Goal: Information Seeking & Learning: Learn about a topic

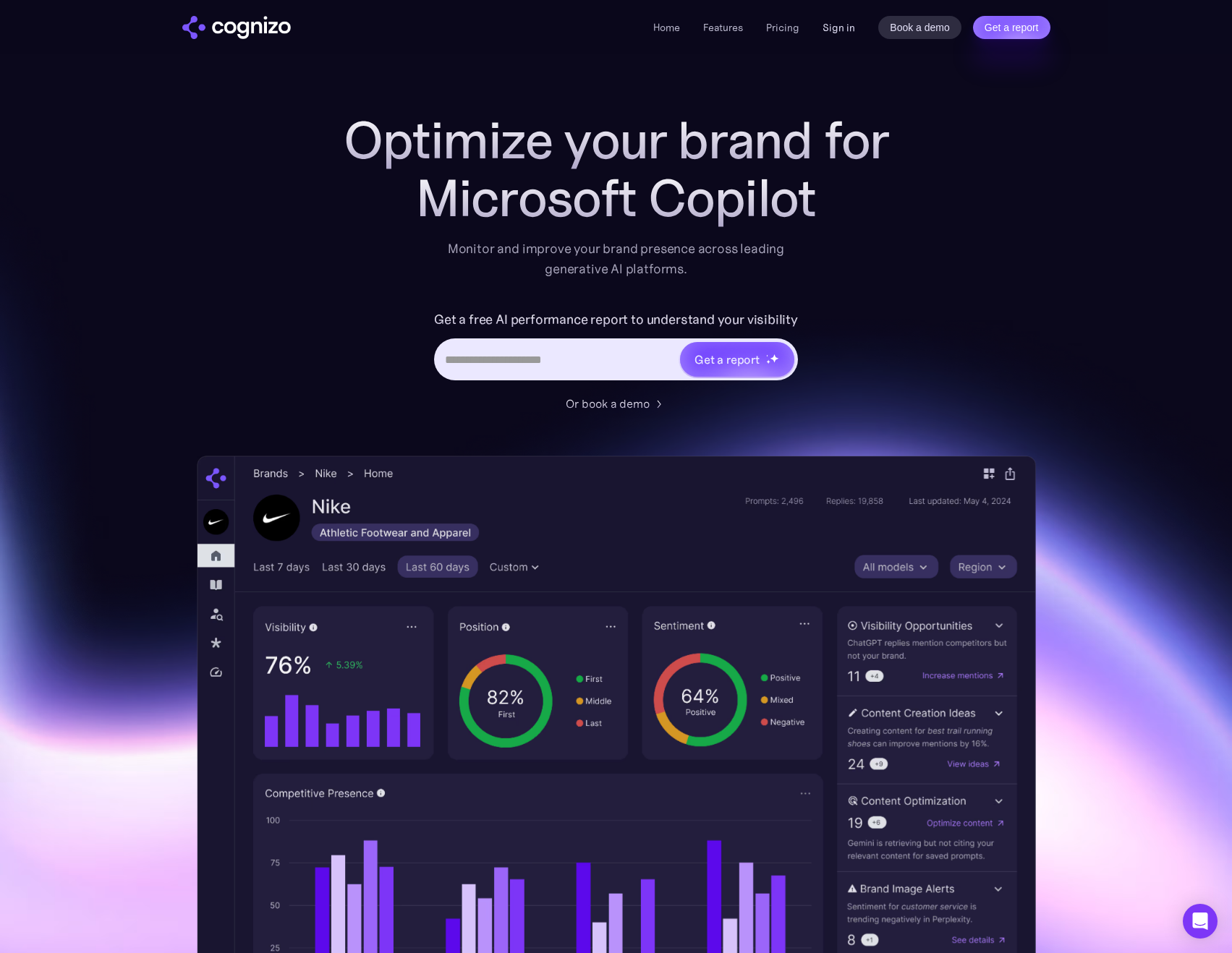
click at [835, 27] on link "Sign in" at bounding box center [839, 27] width 33 height 17
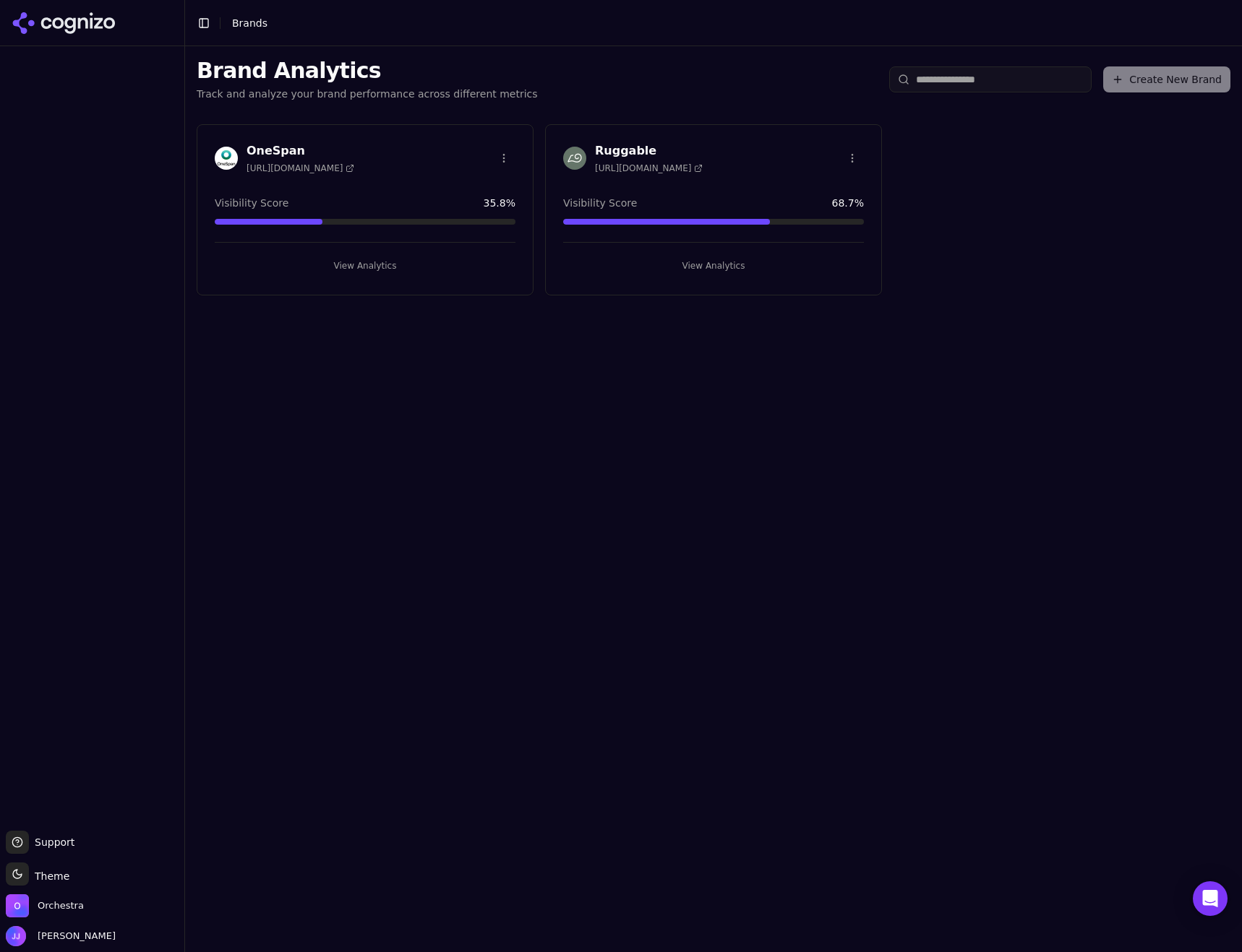
click at [709, 266] on button "View Analytics" at bounding box center [713, 266] width 301 height 23
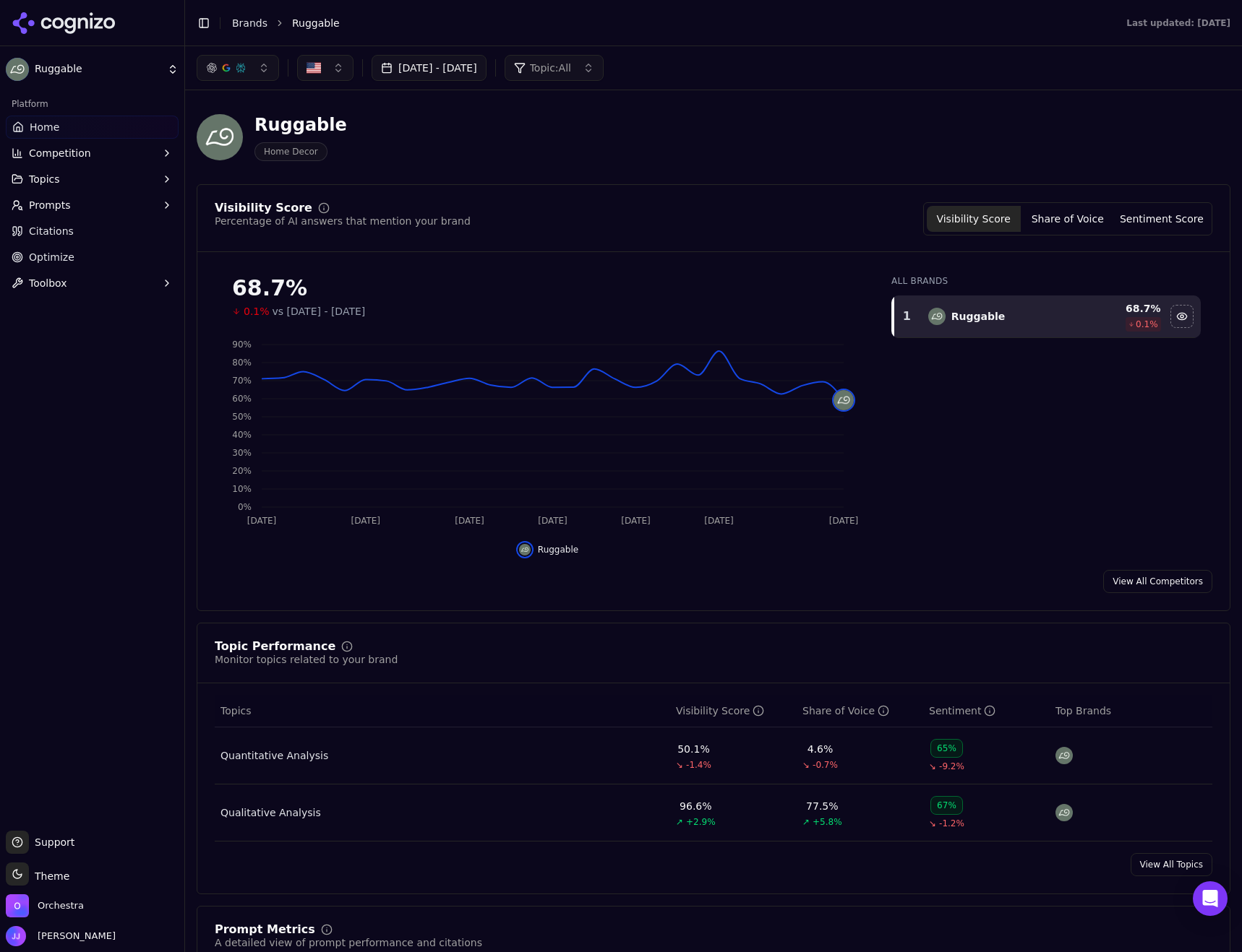
click at [83, 229] on link "Citations" at bounding box center [92, 231] width 173 height 23
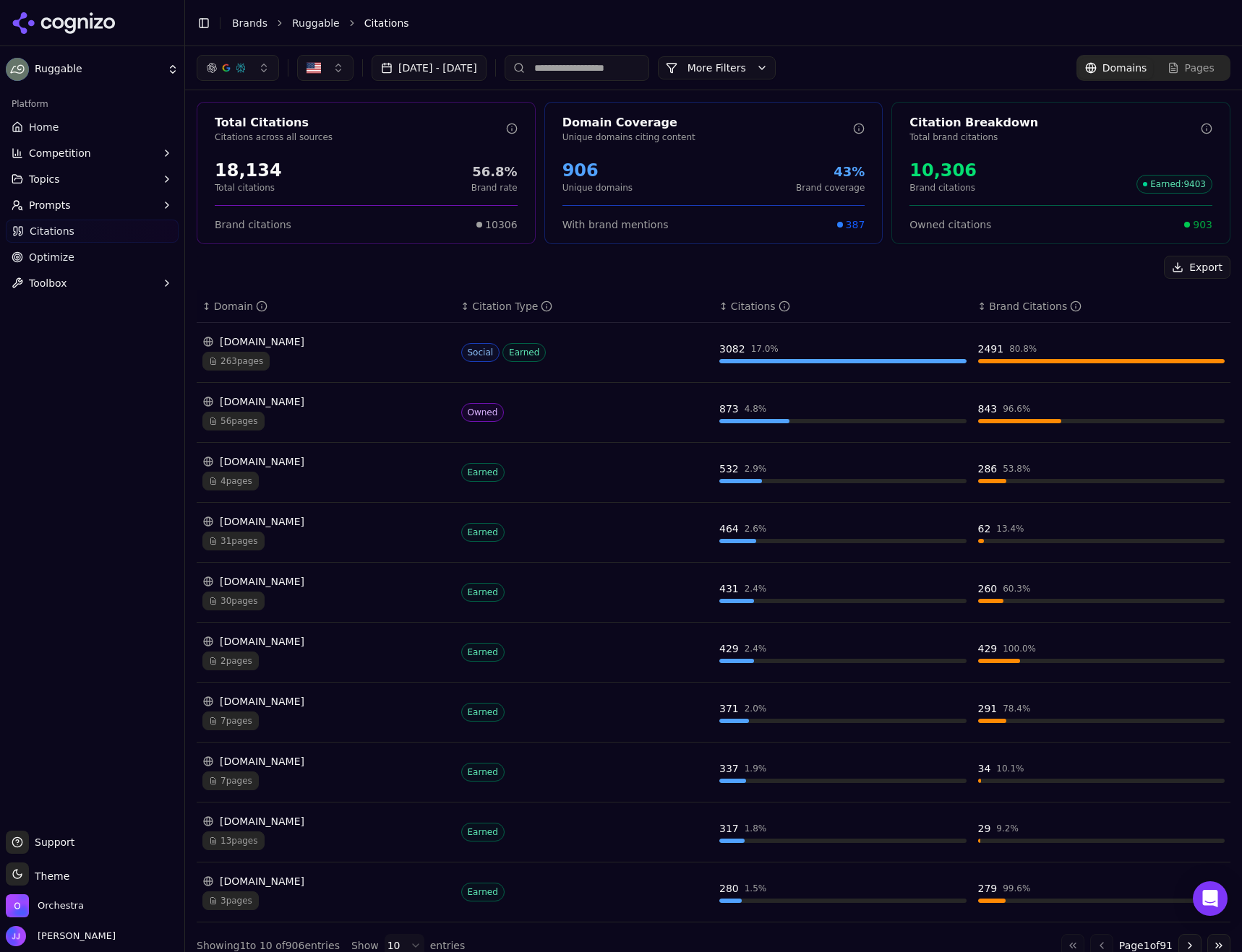
click at [775, 68] on button "More Filters" at bounding box center [716, 67] width 118 height 23
click at [562, 190] on button "Topic: All" at bounding box center [509, 188] width 164 height 26
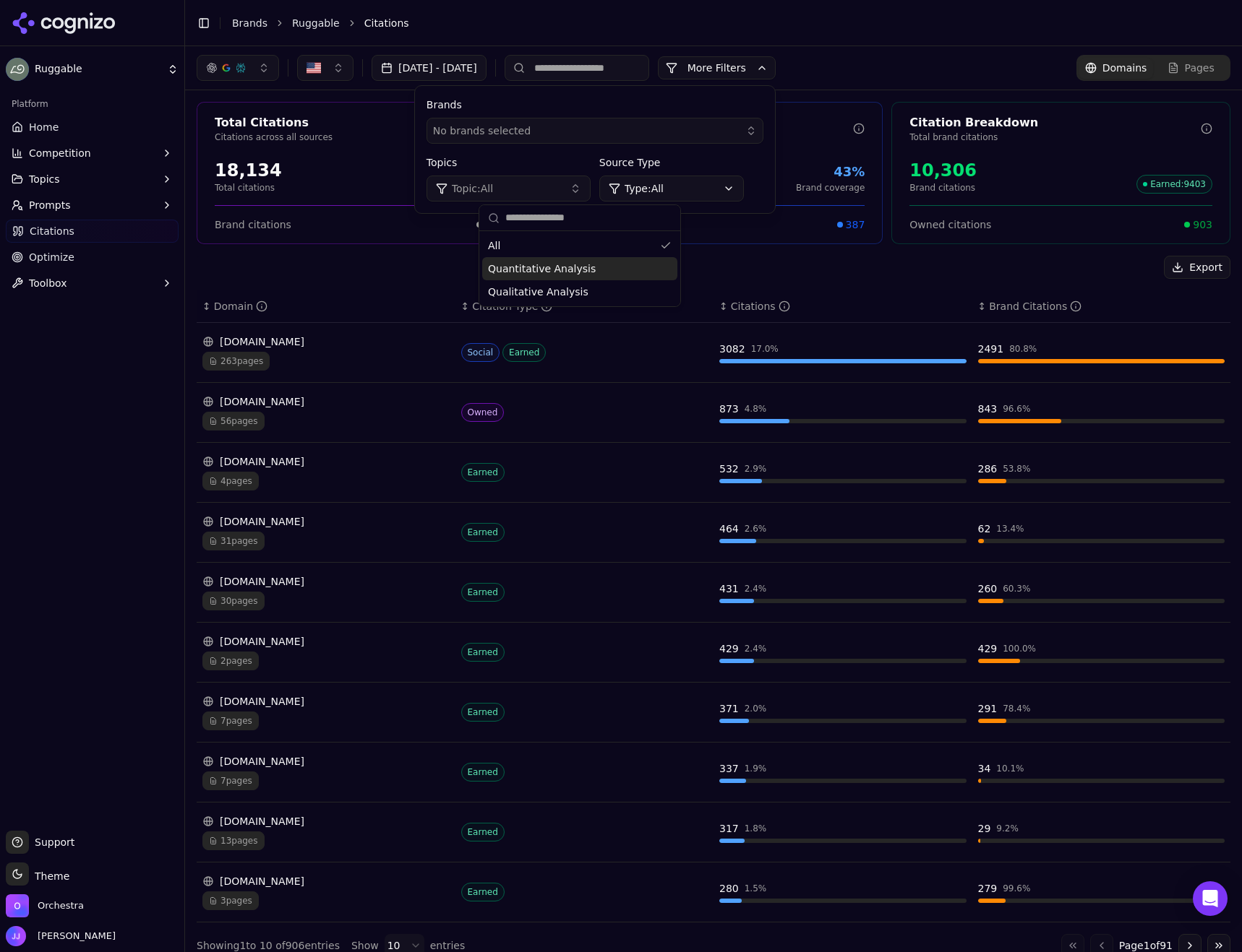
click at [558, 267] on span "Quantitative Analysis" at bounding box center [541, 269] width 107 height 15
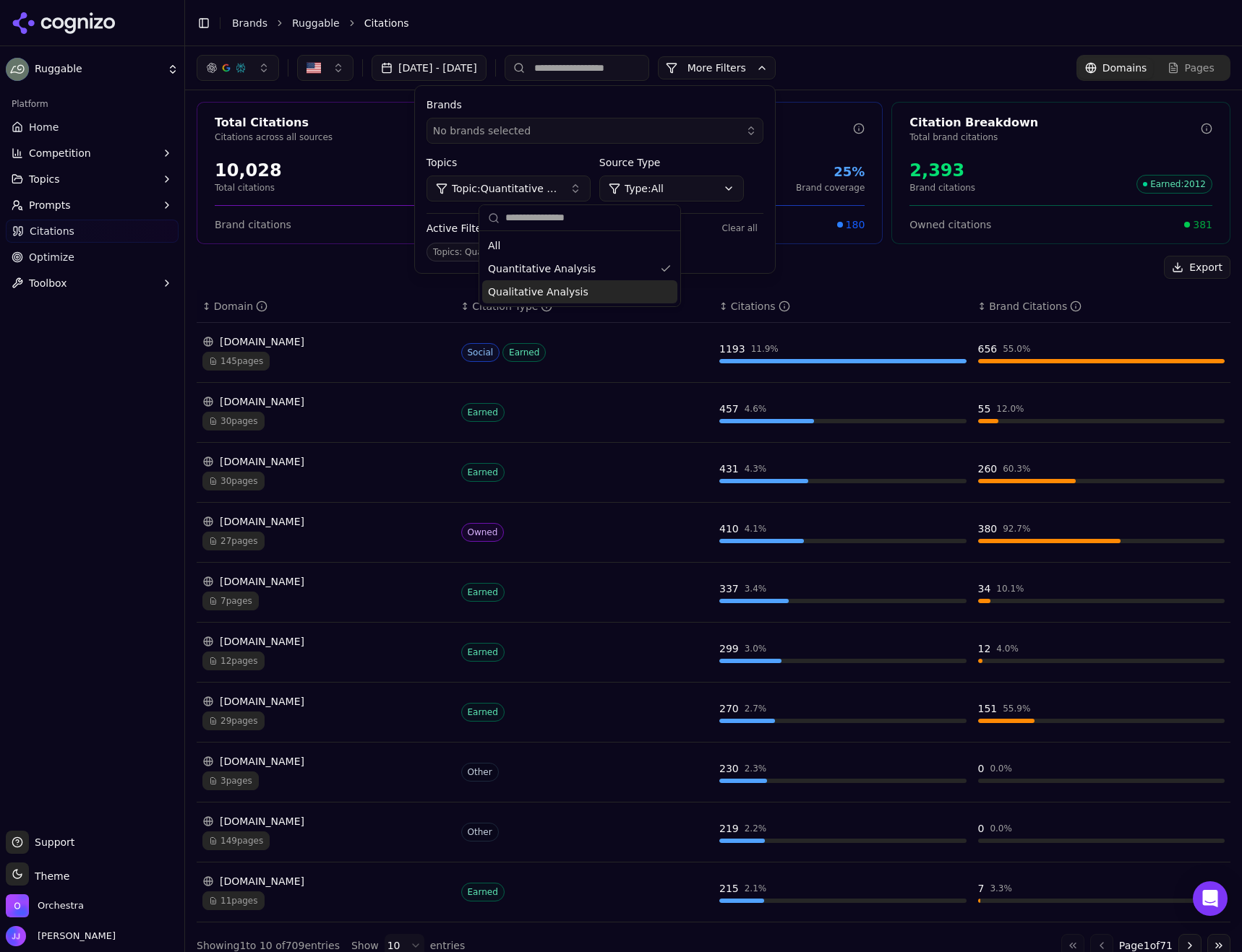
click at [96, 477] on div "Platform Home Competition Topics Prompts Citations Optimize Toolbox" at bounding box center [92, 455] width 184 height 738
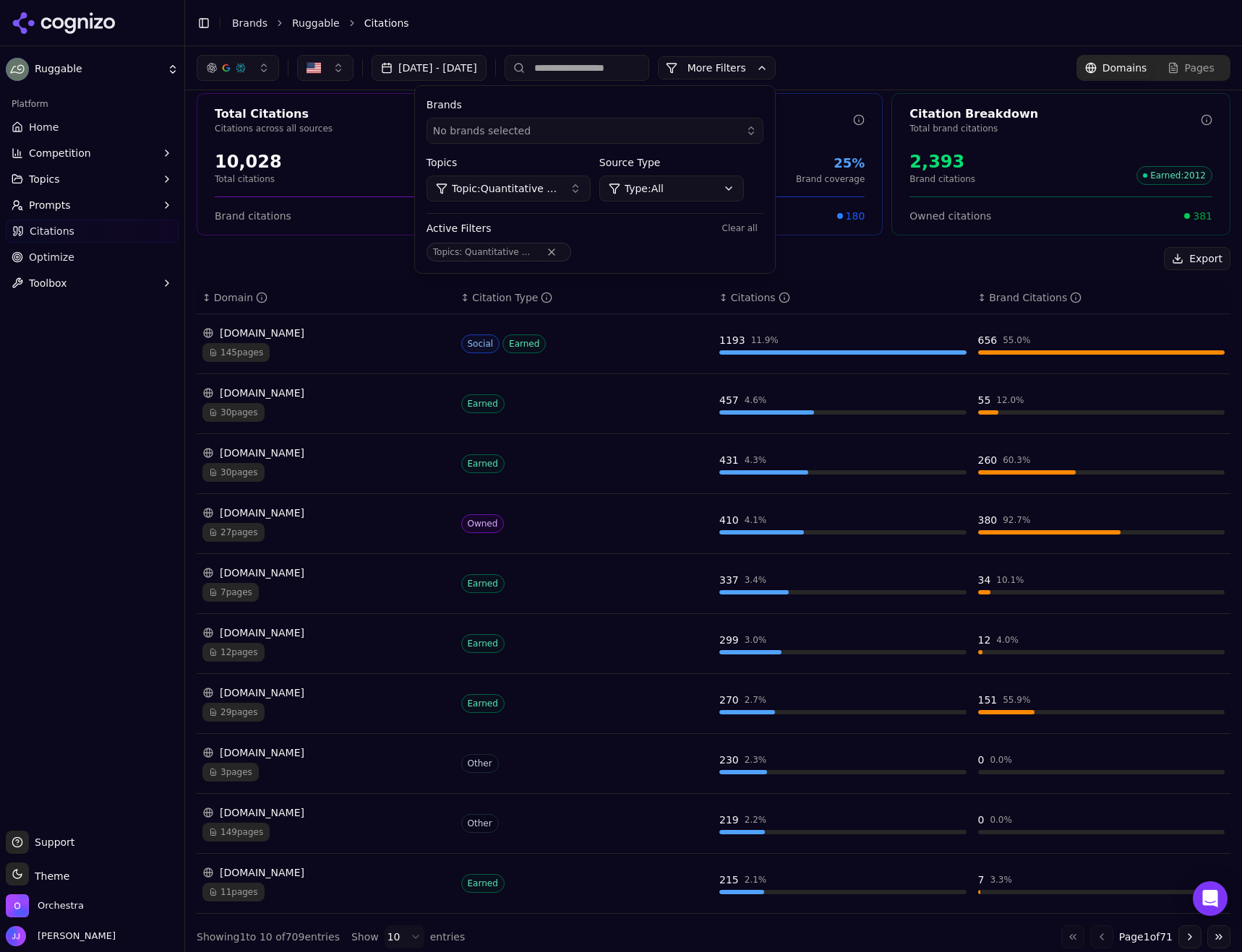
scroll to position [16, 0]
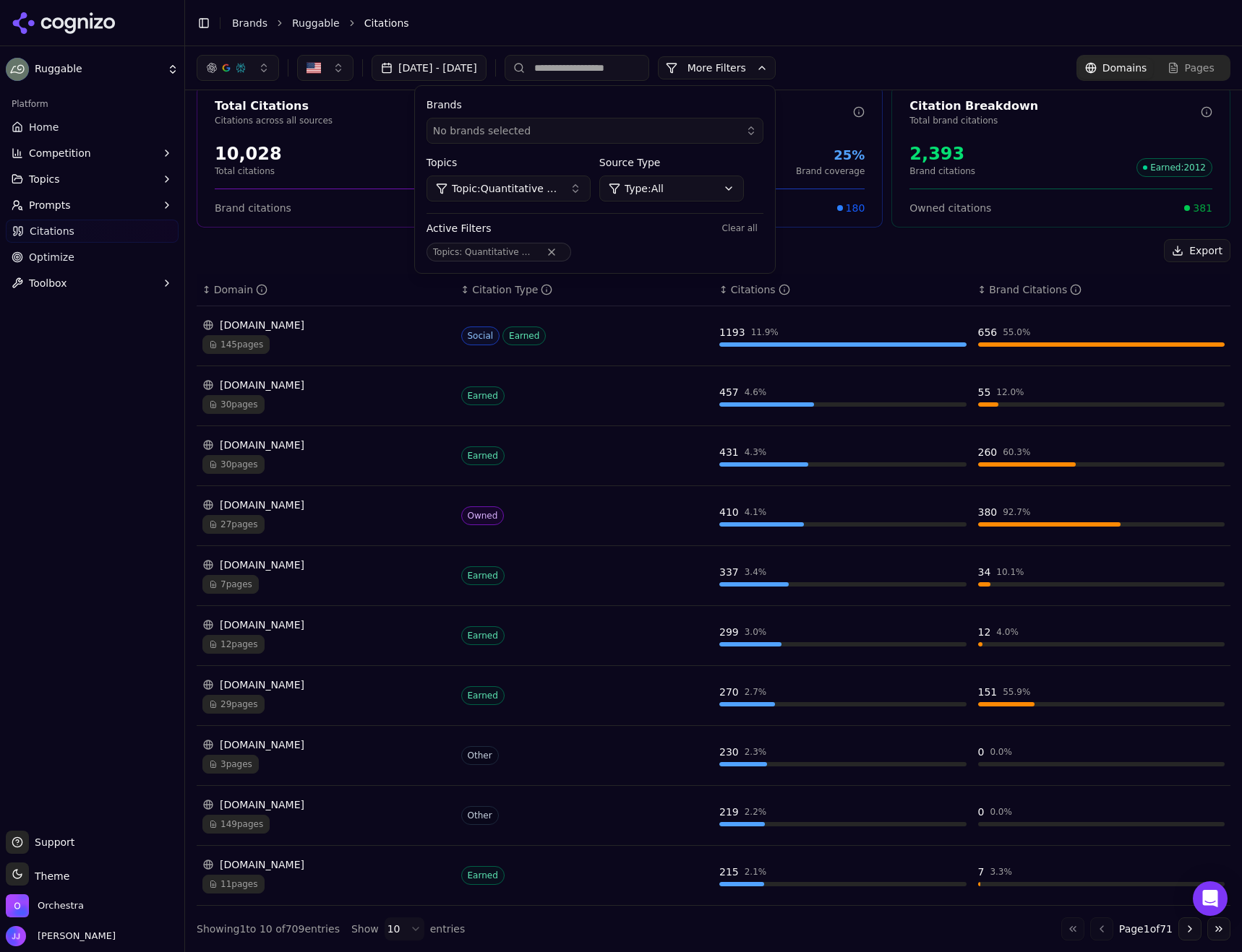
click at [558, 191] on span "Topic: Quantitative Analysis" at bounding box center [504, 189] width 106 height 15
click at [550, 295] on span "Qualitative Analysis" at bounding box center [538, 292] width 101 height 15
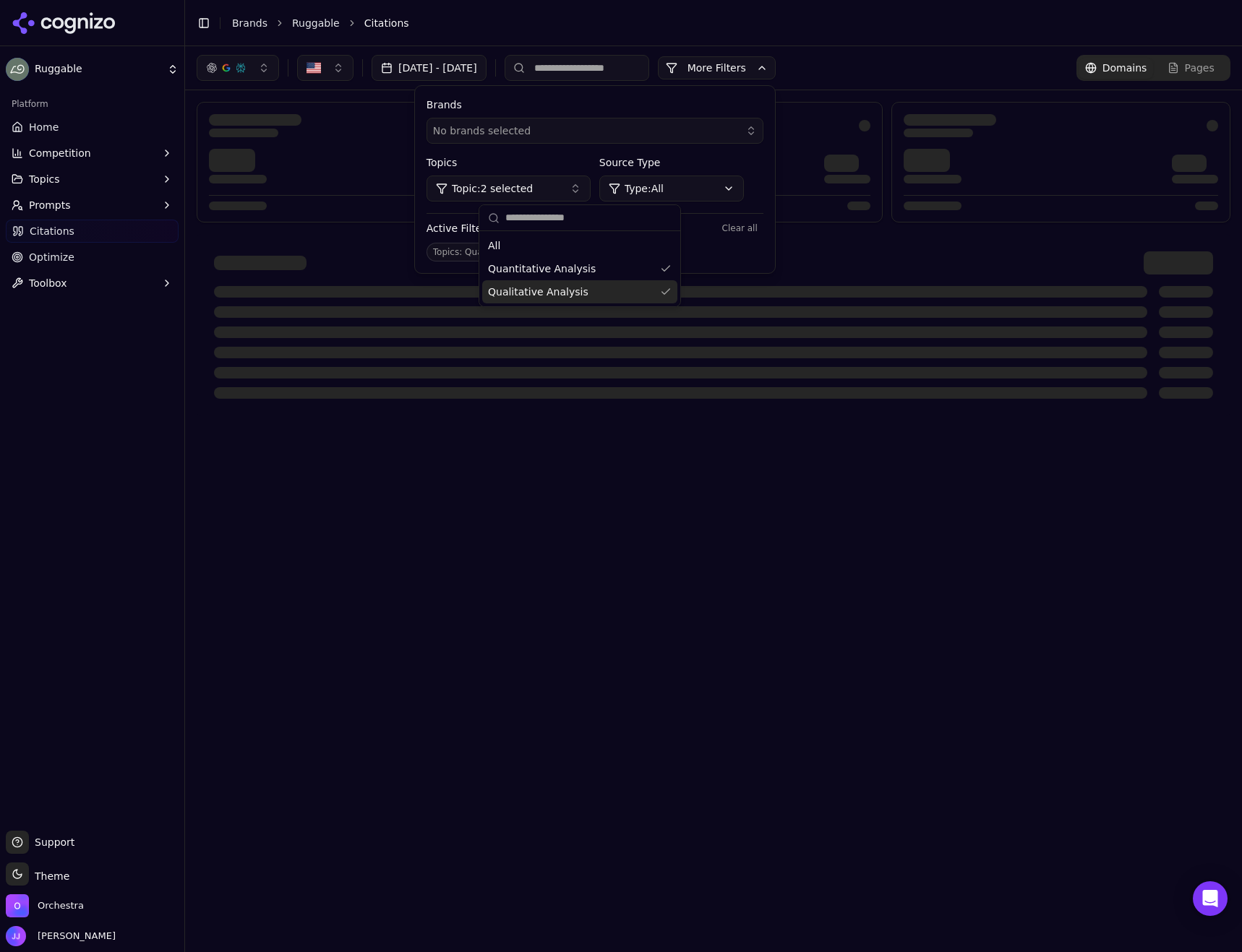
scroll to position [0, 0]
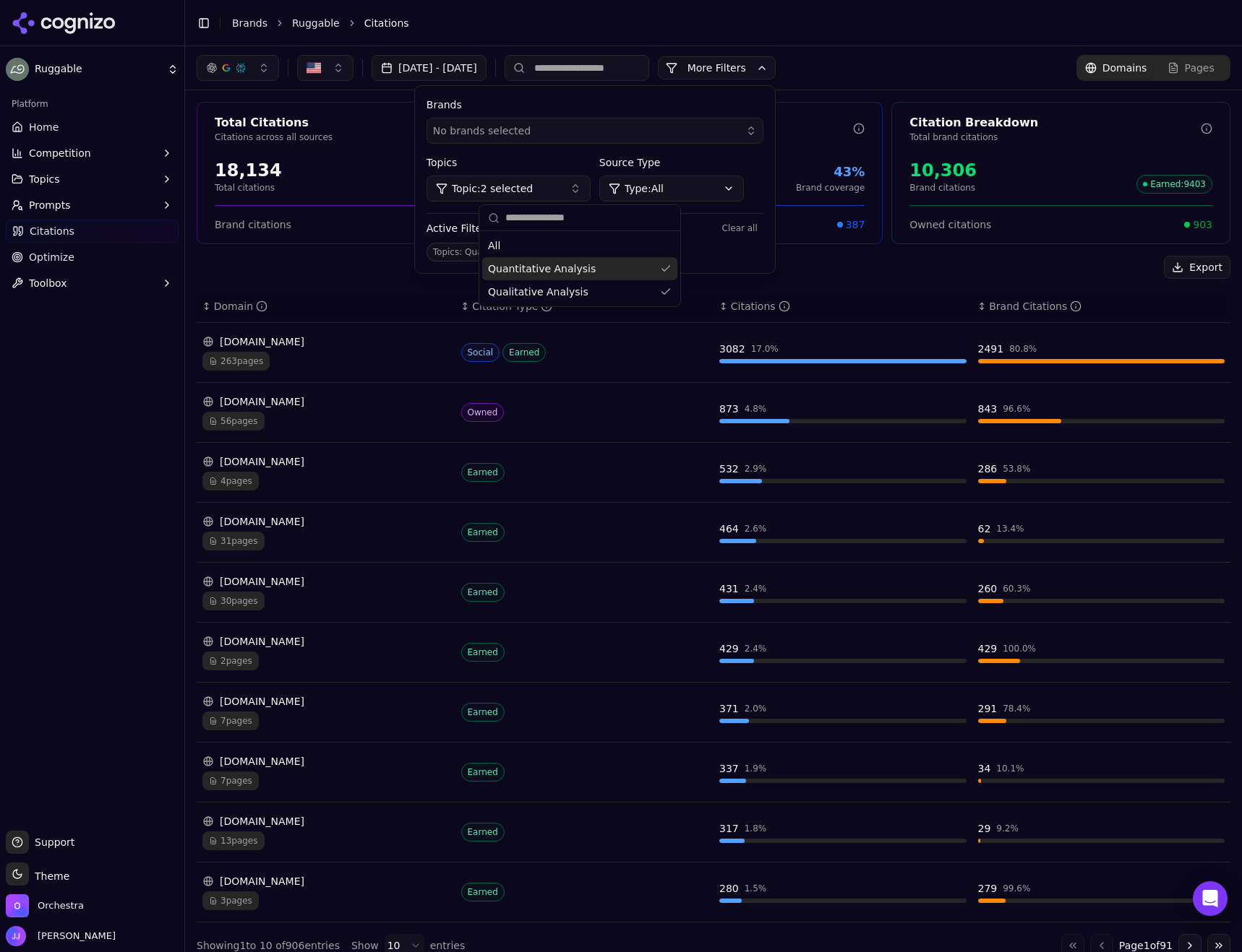
click at [579, 269] on span "Quantitative Analysis" at bounding box center [541, 269] width 107 height 15
drag, startPoint x: 530, startPoint y: 265, endPoint x: 532, endPoint y: 272, distance: 7.3
click at [530, 265] on span "Quantitative Analysis" at bounding box center [541, 269] width 107 height 15
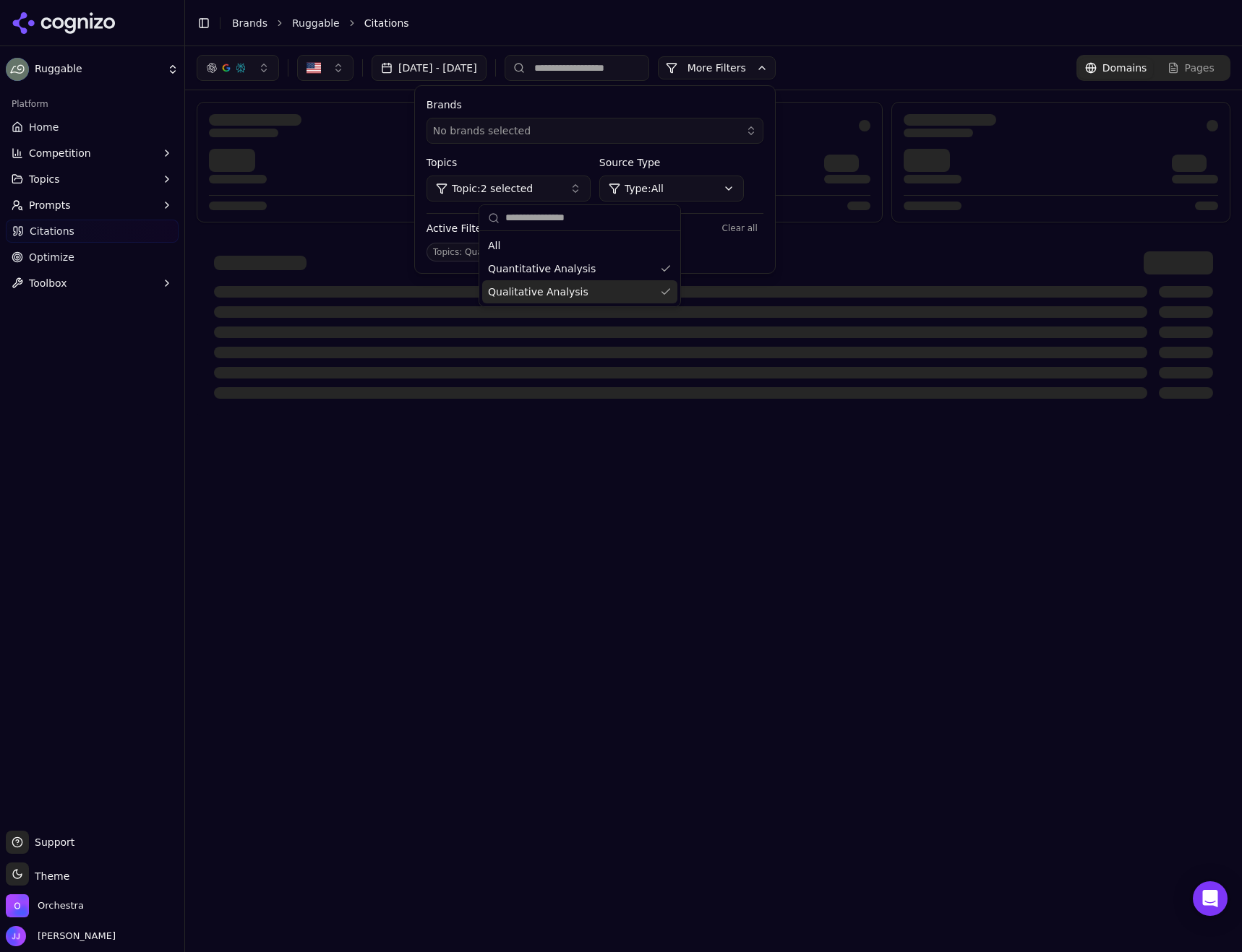
click at [538, 292] on span "Qualitative Analysis" at bounding box center [538, 292] width 101 height 15
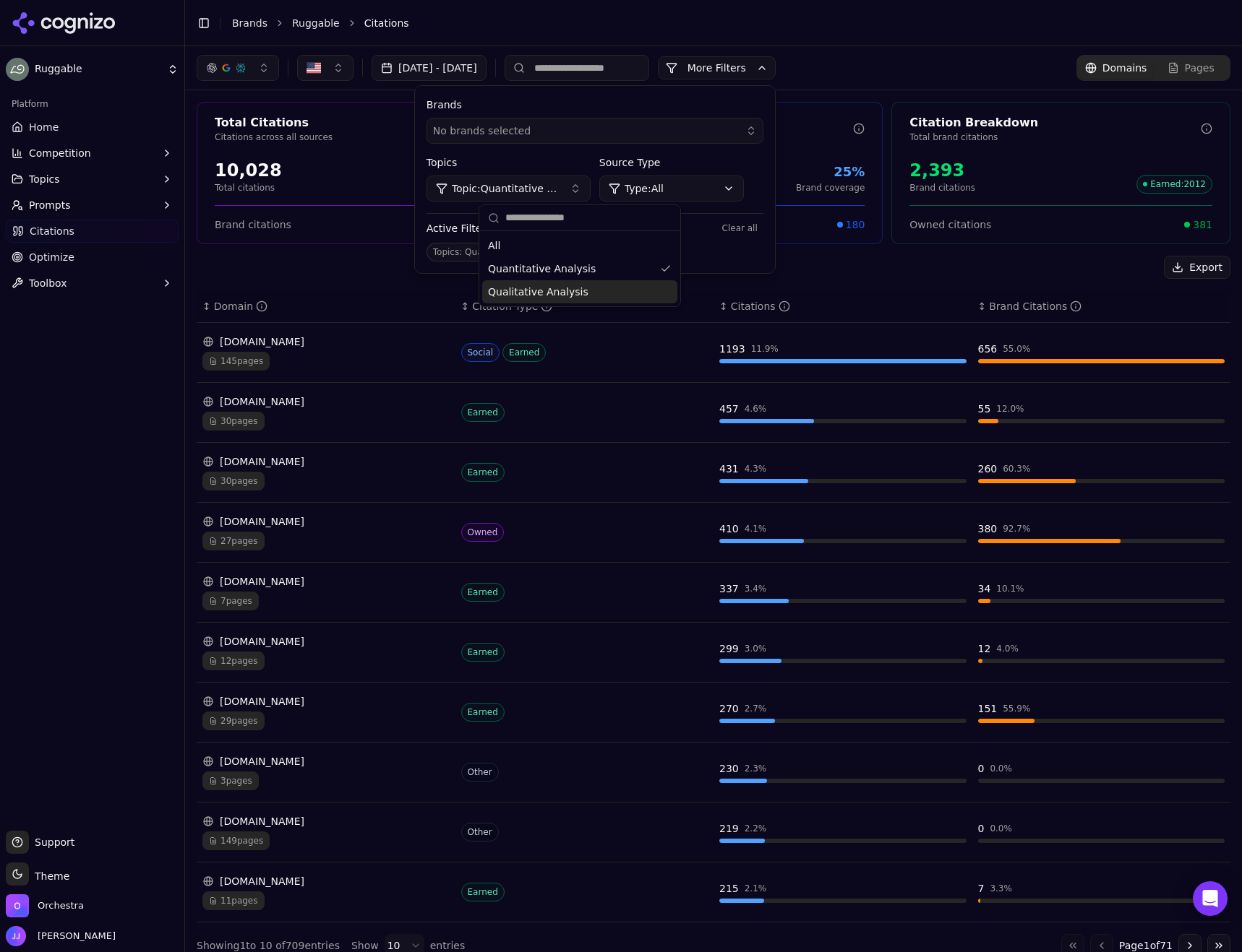
scroll to position [16, 0]
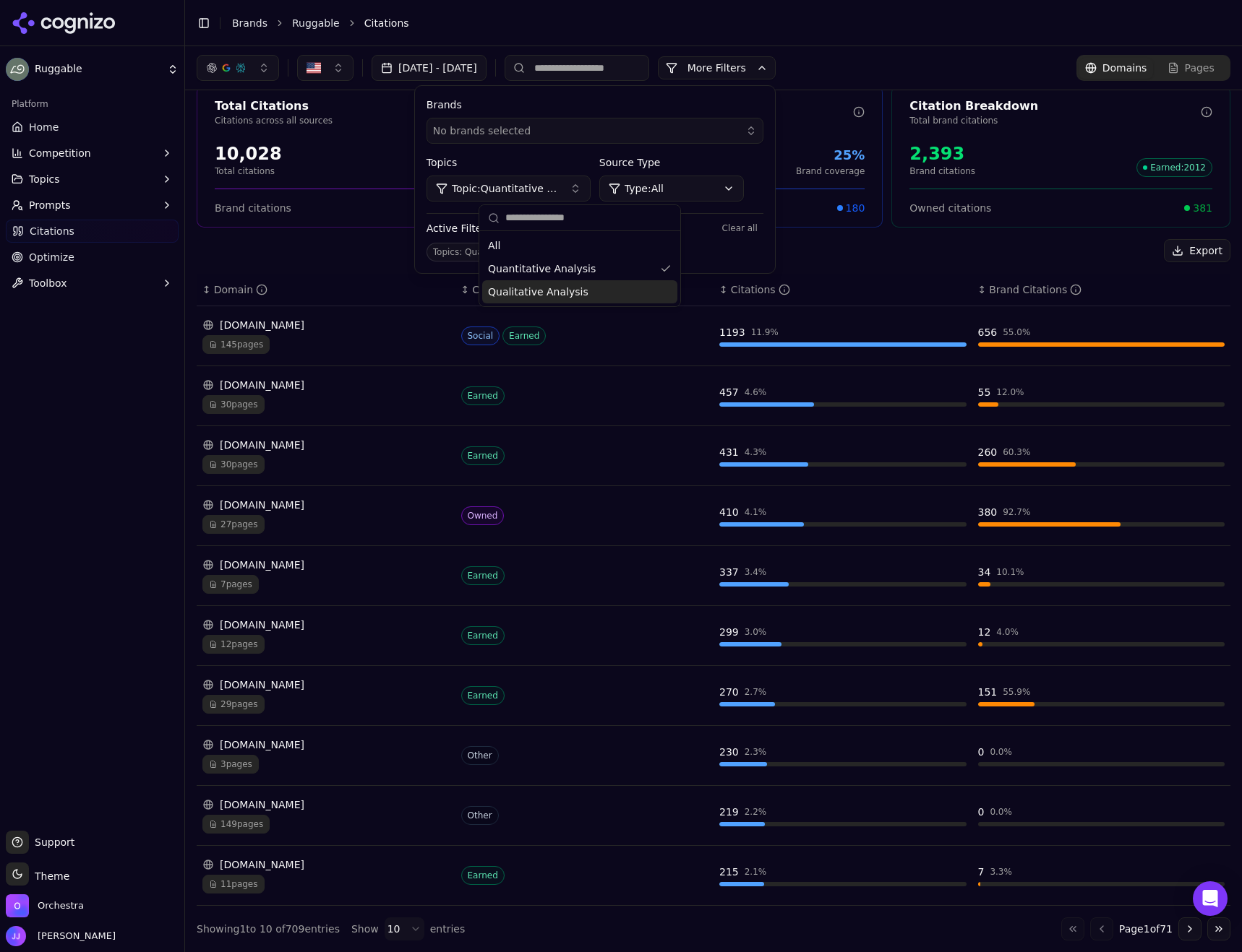
click at [392, 919] on body "Ruggable Platform Home Competition Topics Prompts Citations Optimize Toolbox Su…" at bounding box center [621, 476] width 1242 height 952
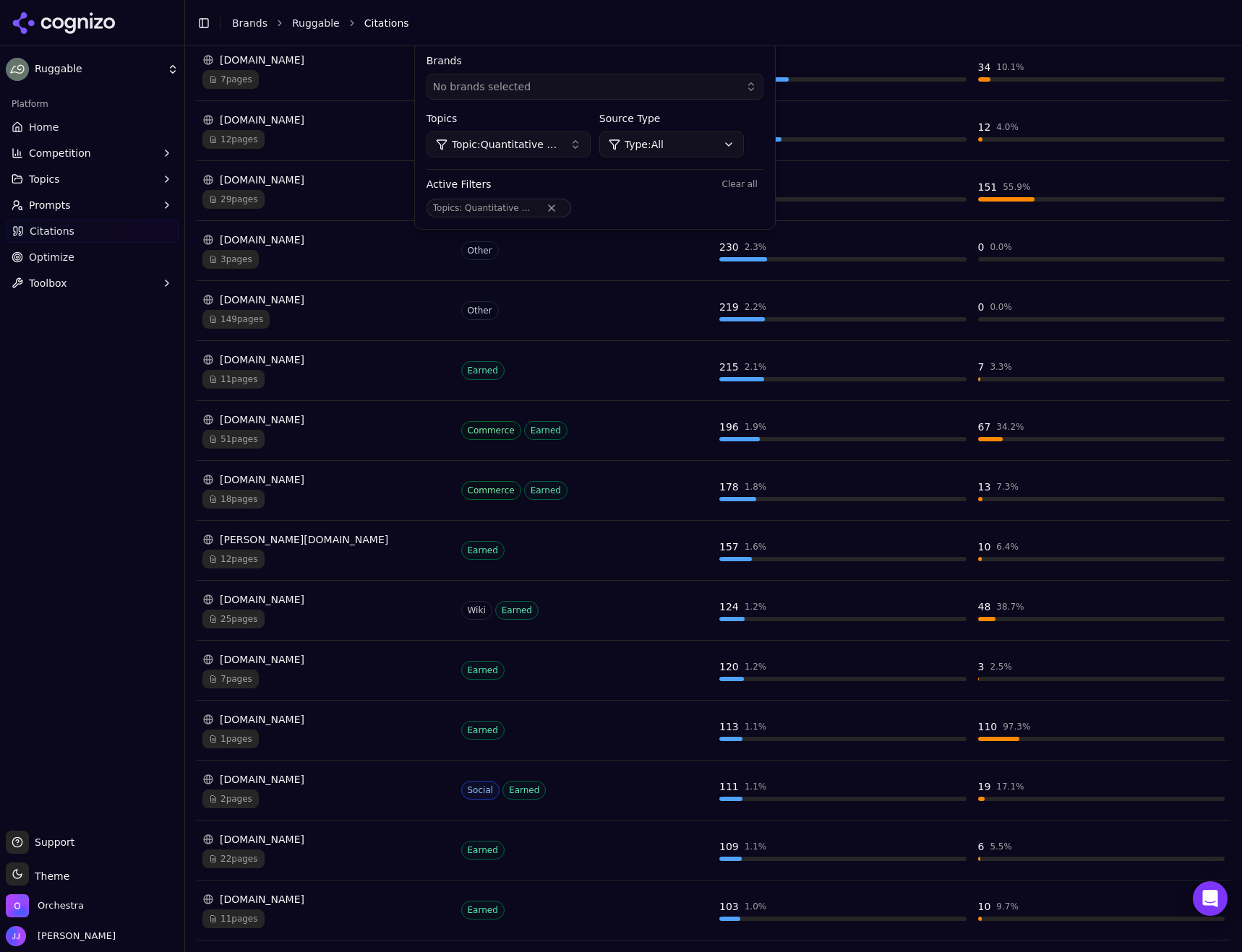
scroll to position [523, 0]
click at [62, 587] on div "Platform Home Competition Topics Prompts Citations Optimize Toolbox" at bounding box center [92, 455] width 184 height 738
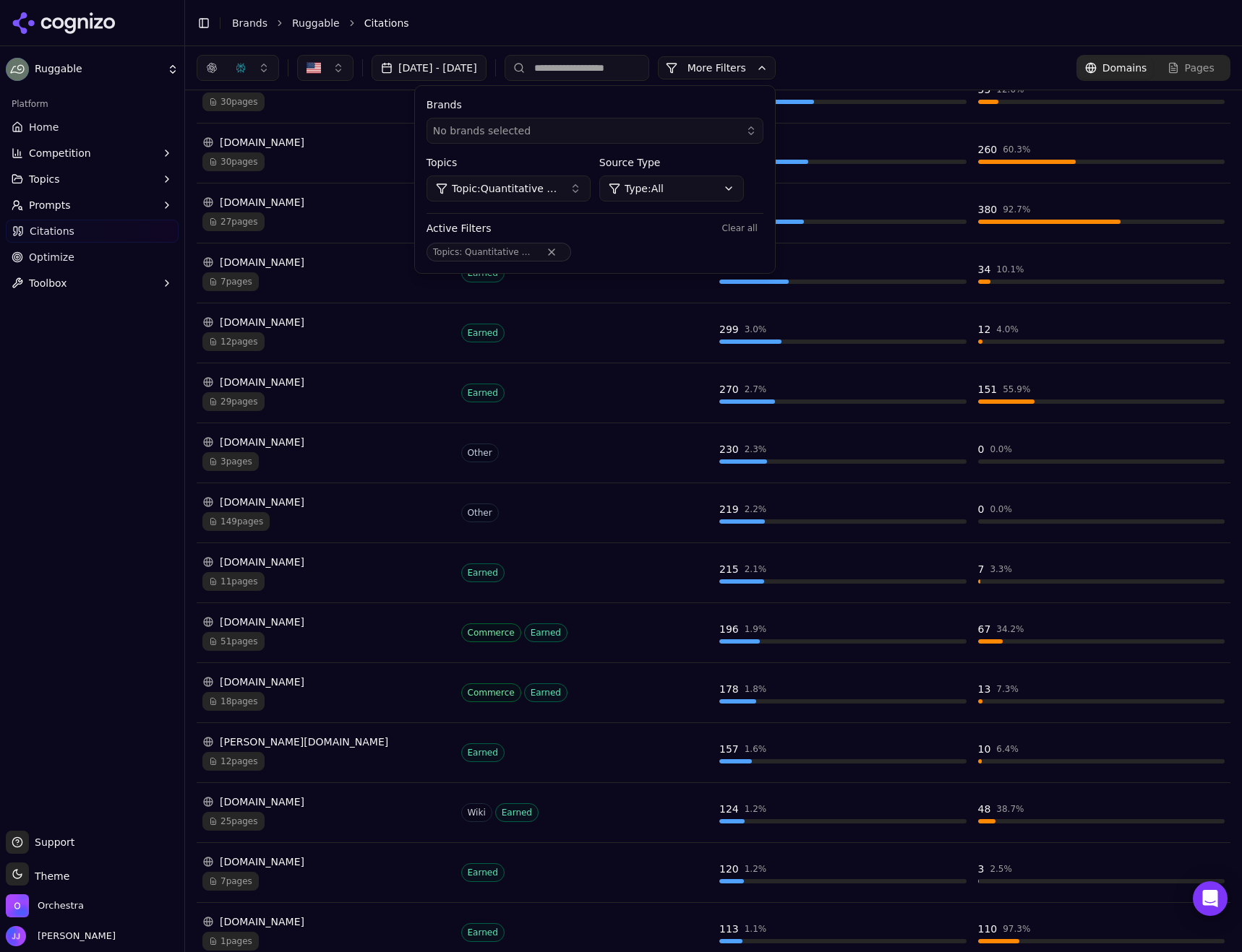
scroll to position [233, 0]
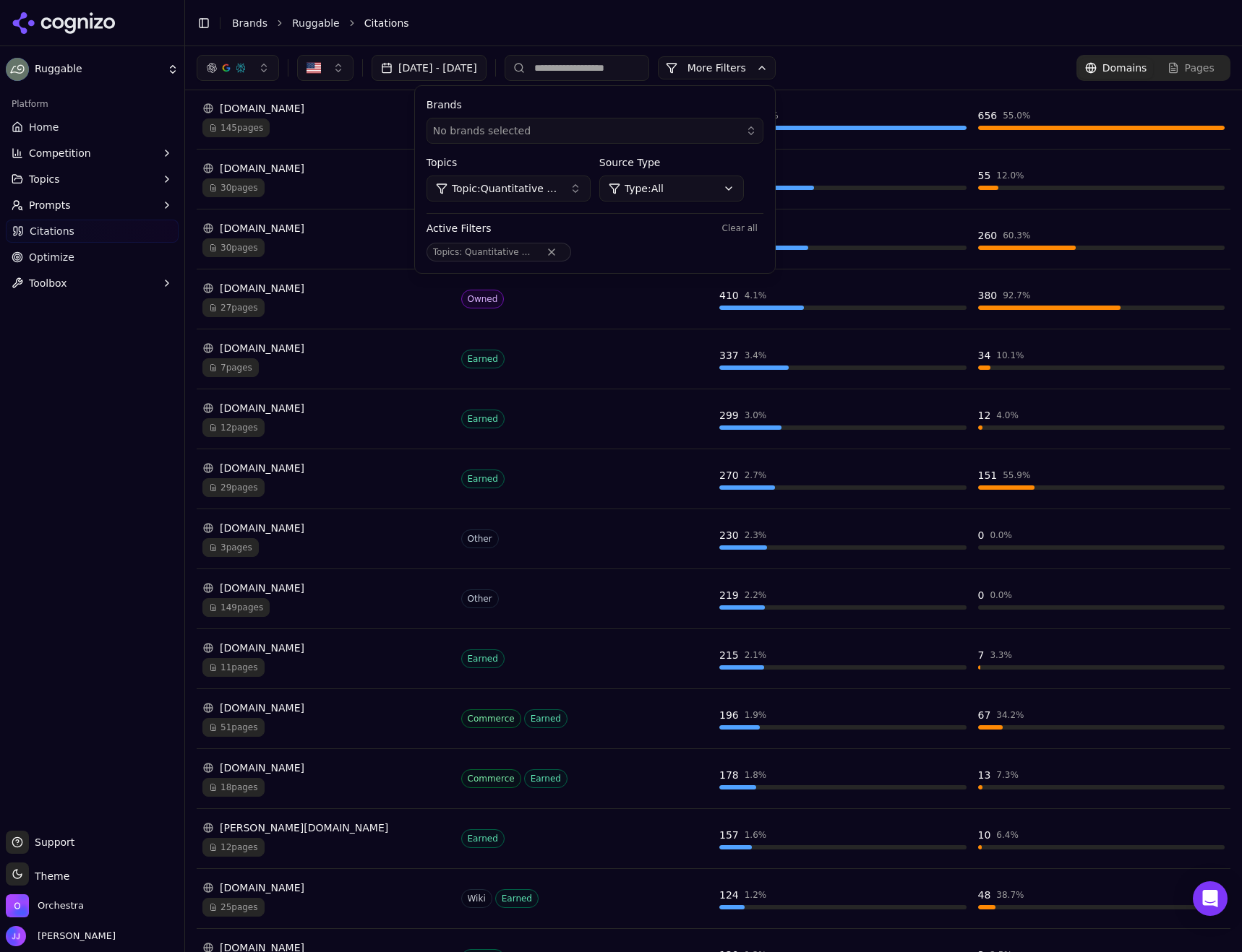
click at [775, 68] on button "More Filters" at bounding box center [716, 67] width 118 height 23
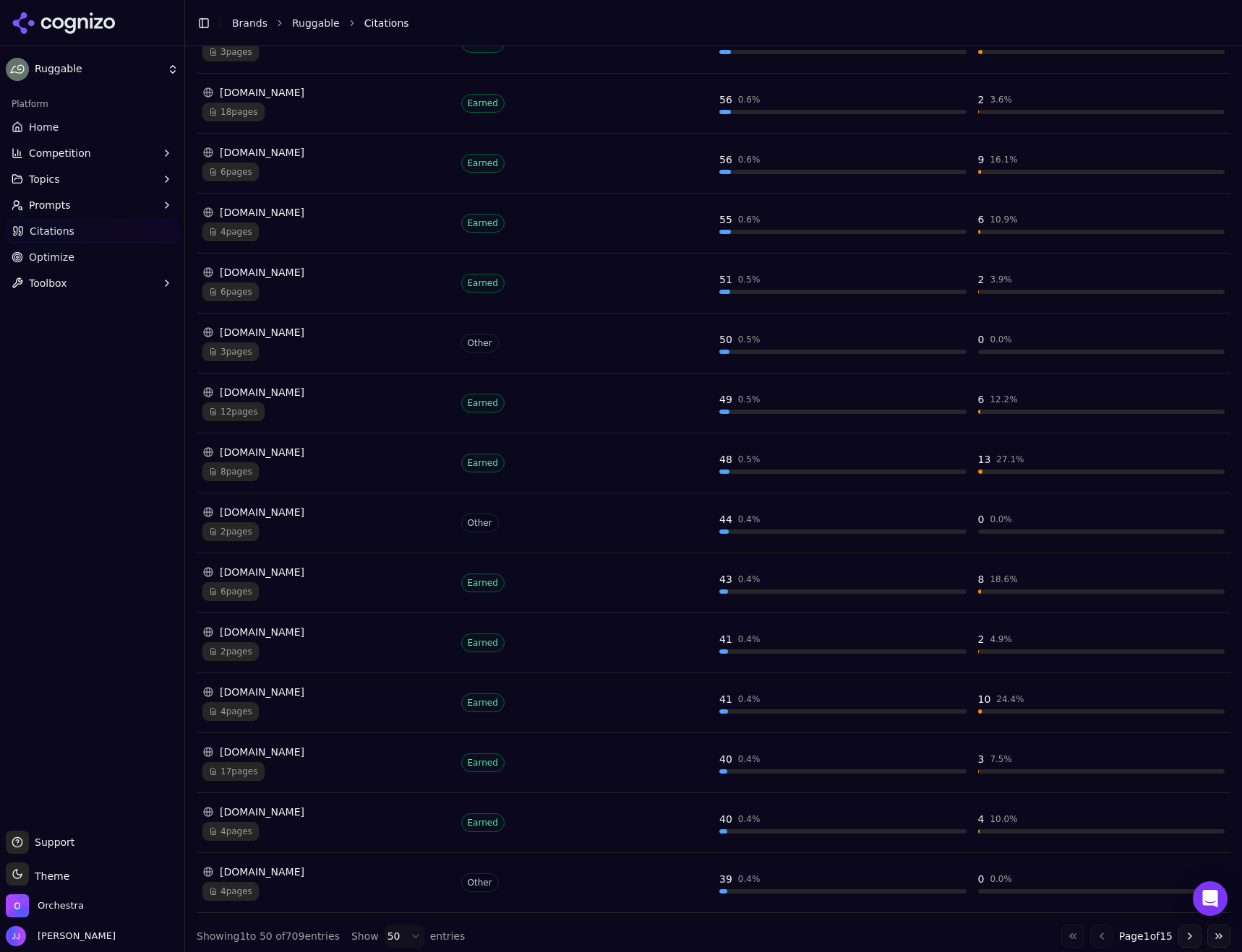
scroll to position [2416, 0]
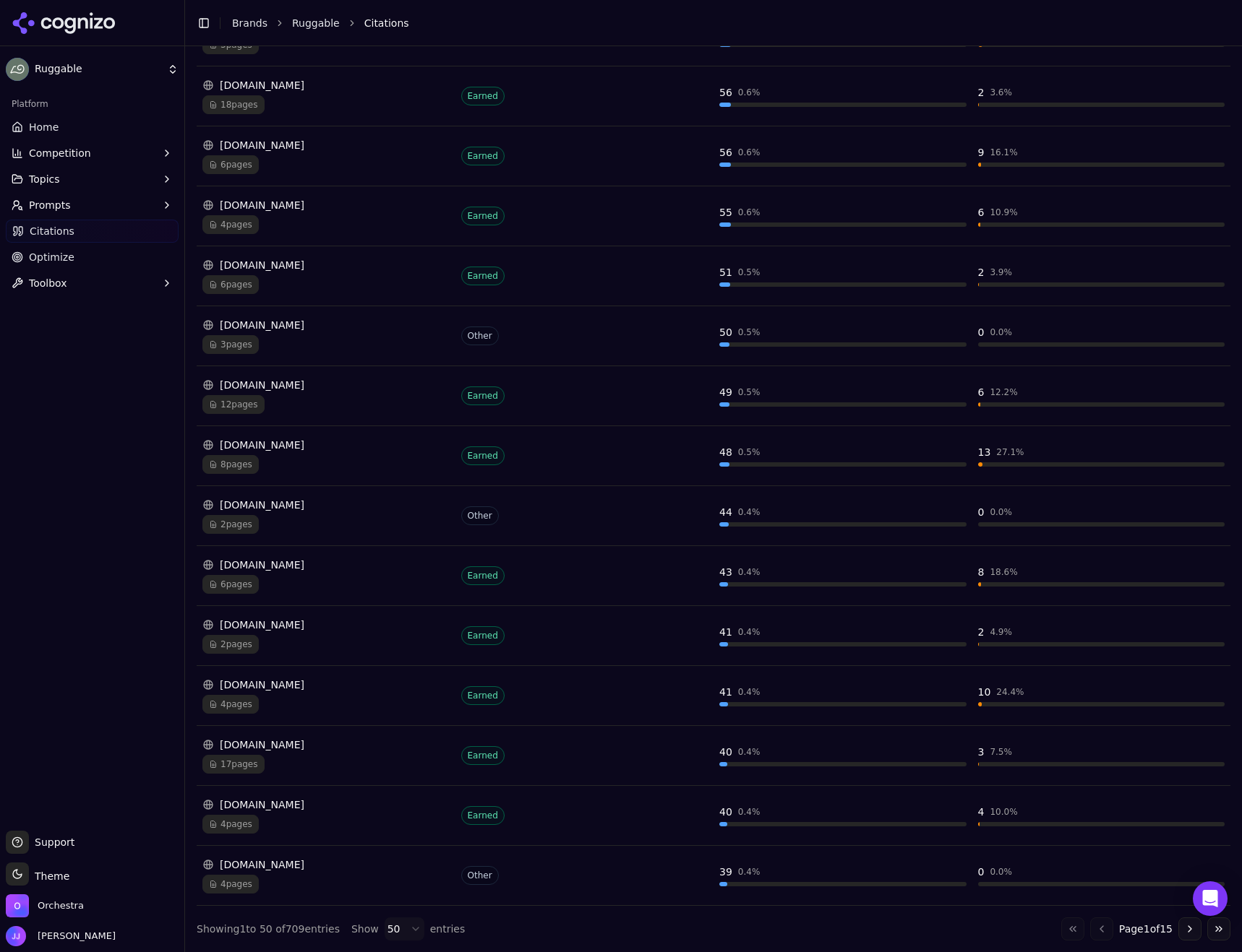
click at [1178, 936] on button "Go to next page" at bounding box center [1189, 929] width 23 height 23
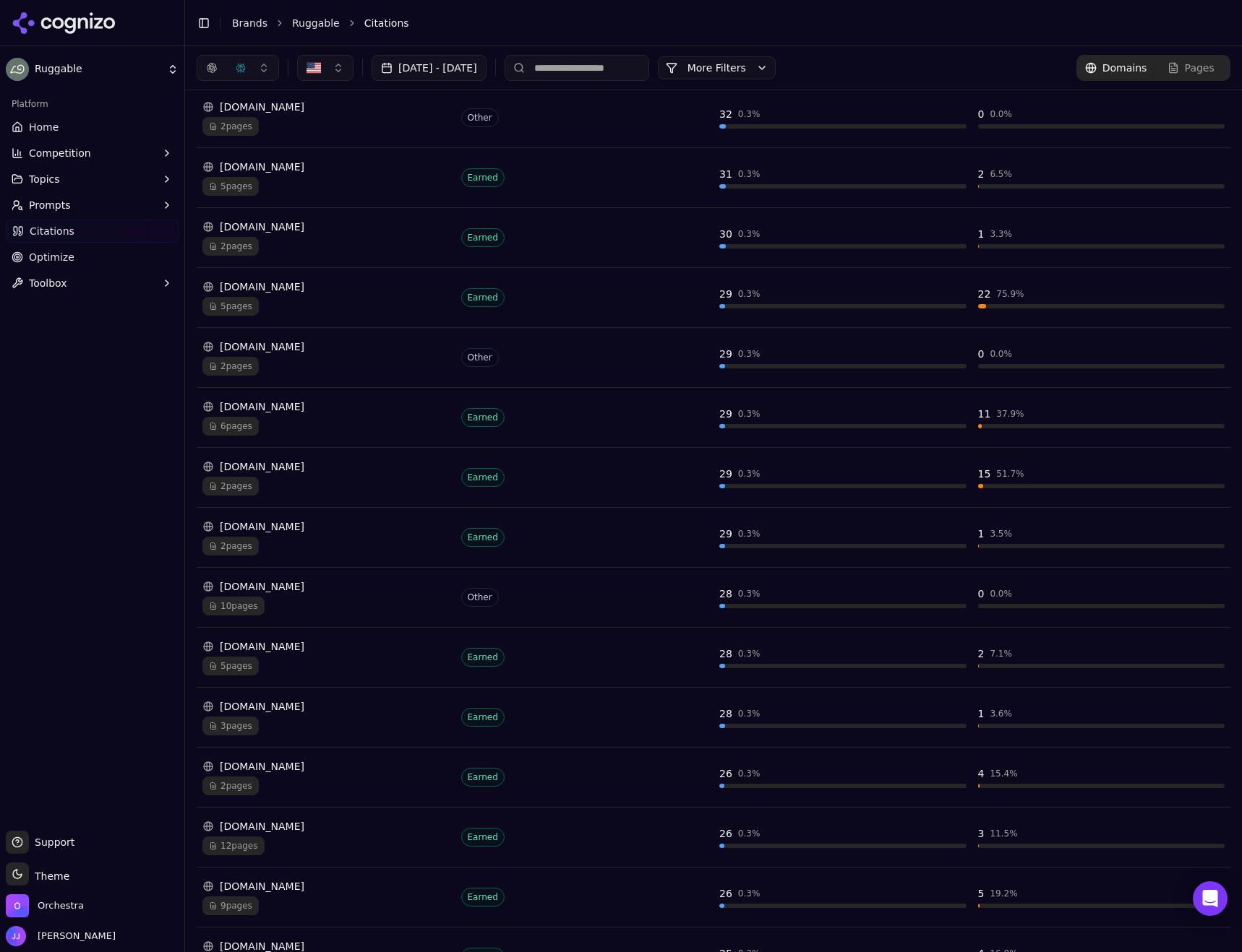
scroll to position [392, 0]
